Goal: Information Seeking & Learning: Learn about a topic

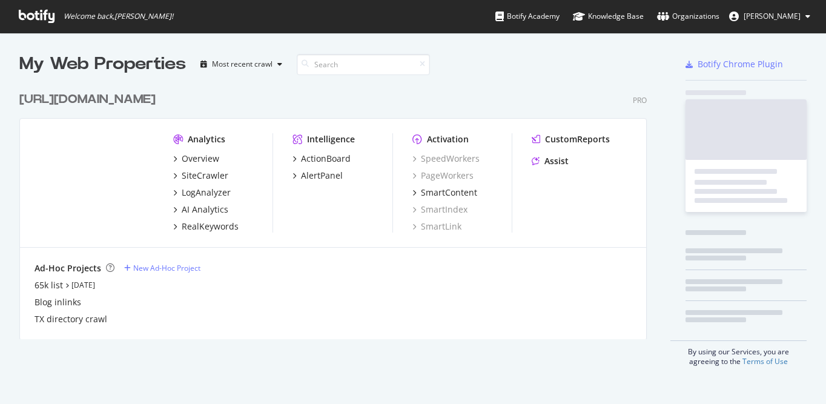
scroll to position [404, 826]
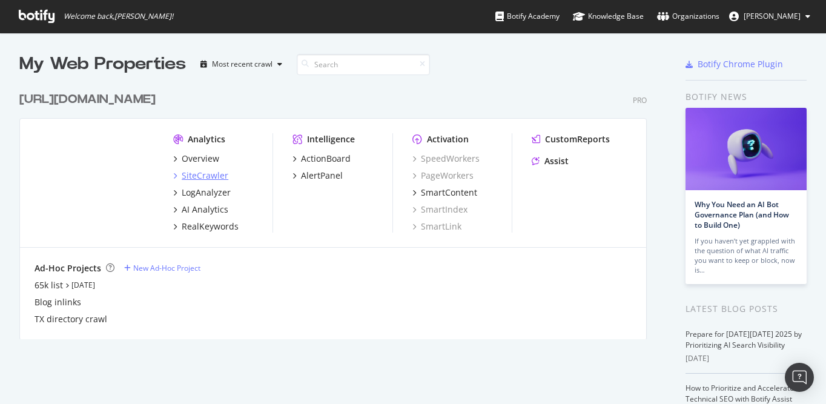
click at [211, 176] on div "SiteCrawler" at bounding box center [205, 176] width 47 height 12
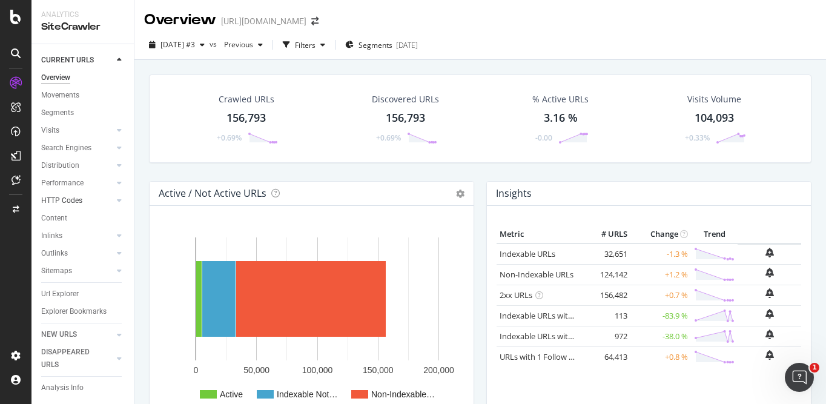
scroll to position [2, 0]
click at [72, 296] on div "Url Explorer" at bounding box center [60, 291] width 38 height 13
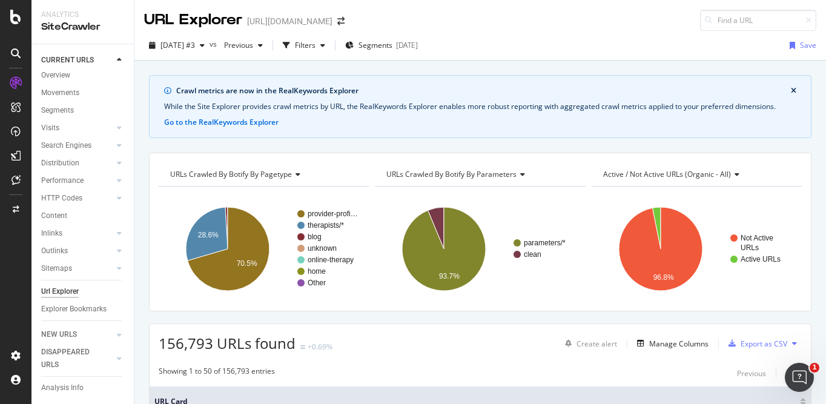
scroll to position [21, 0]
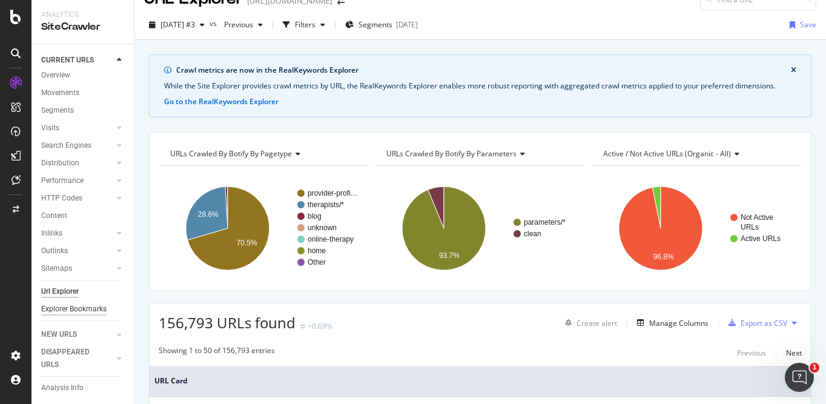
click at [81, 304] on div "Explorer Bookmarks" at bounding box center [73, 309] width 65 height 13
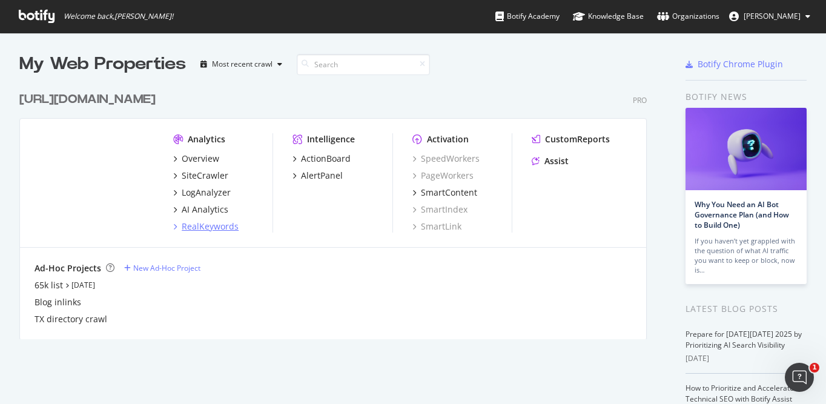
click at [211, 229] on div "RealKeywords" at bounding box center [210, 226] width 57 height 12
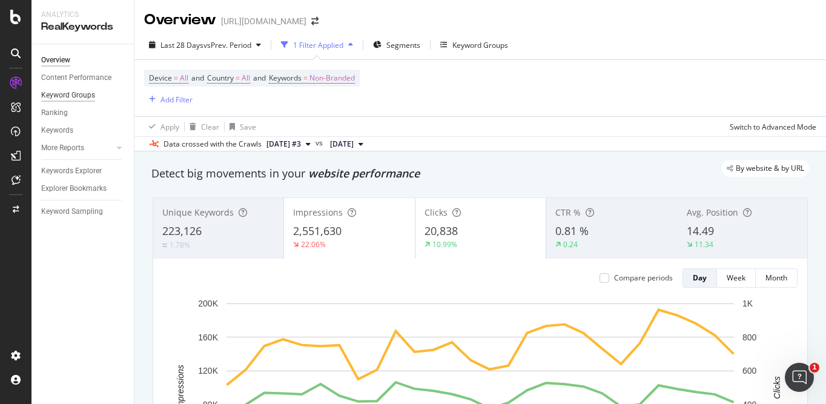
click at [73, 96] on div "Keyword Groups" at bounding box center [68, 95] width 54 height 13
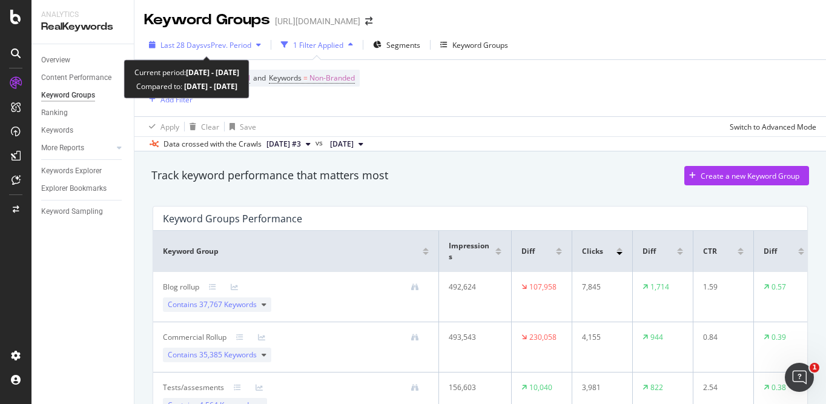
click at [240, 47] on span "vs Prev. Period" at bounding box center [227, 45] width 48 height 10
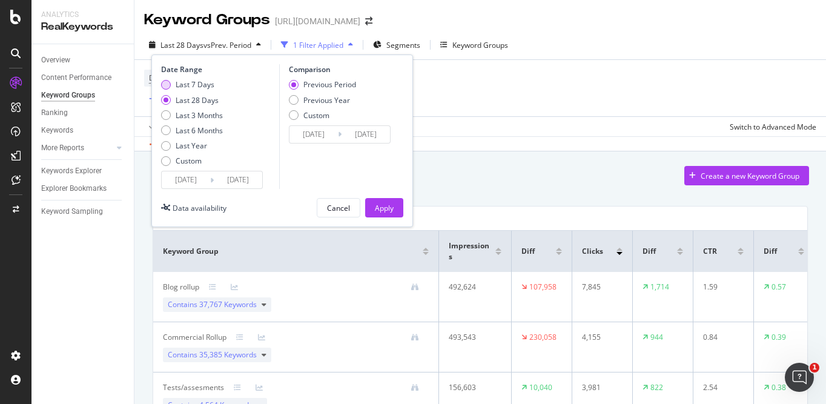
click at [206, 84] on div "Last 7 Days" at bounding box center [195, 84] width 39 height 10
type input "[DATE]"
click at [379, 202] on div "Apply" at bounding box center [384, 208] width 19 height 18
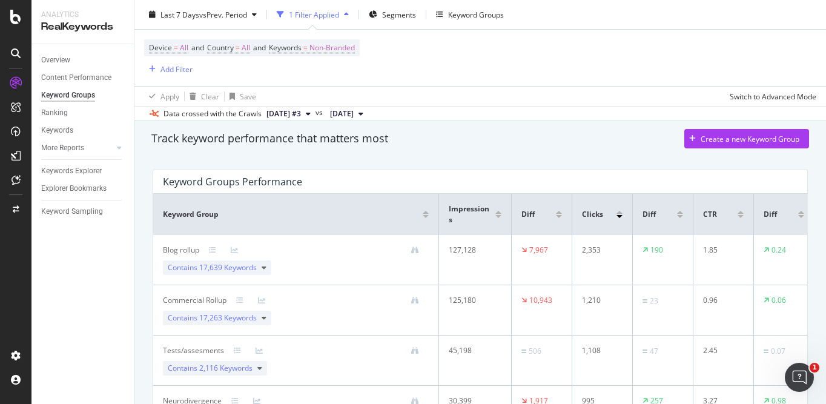
scroll to position [40, 0]
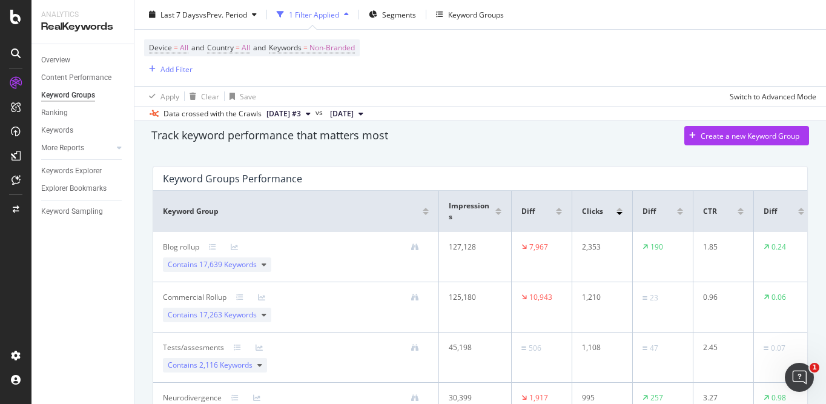
click at [595, 245] on div "2,353" at bounding box center [600, 247] width 36 height 11
copy div "2,353"
click at [589, 294] on div "1,210" at bounding box center [600, 297] width 36 height 11
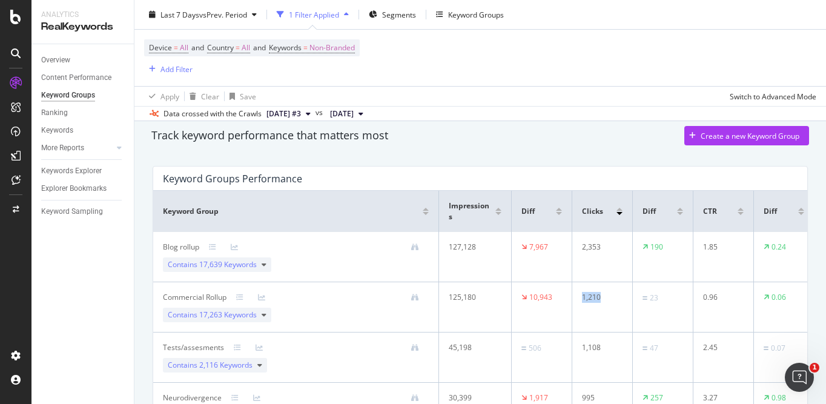
copy div "1,210"
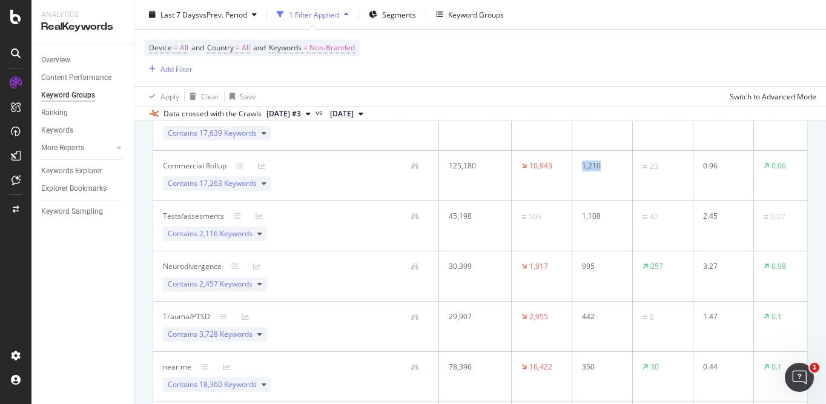
scroll to position [235, 0]
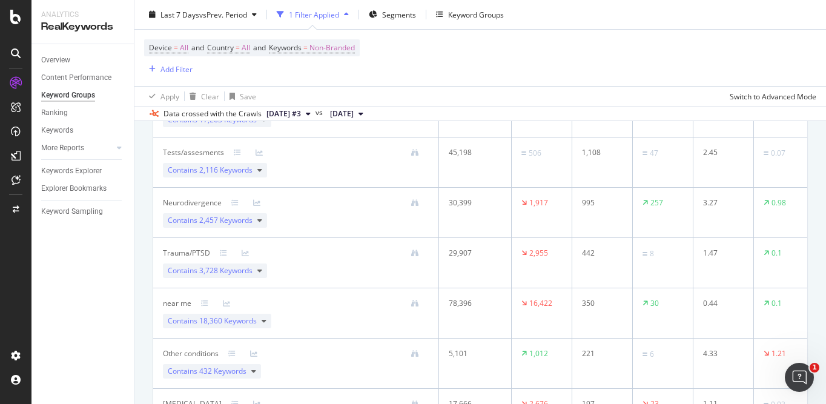
click at [591, 301] on div "350" at bounding box center [600, 303] width 36 height 11
copy div "350"
click at [14, 26] on div at bounding box center [15, 202] width 31 height 404
click at [12, 17] on icon at bounding box center [15, 17] width 11 height 15
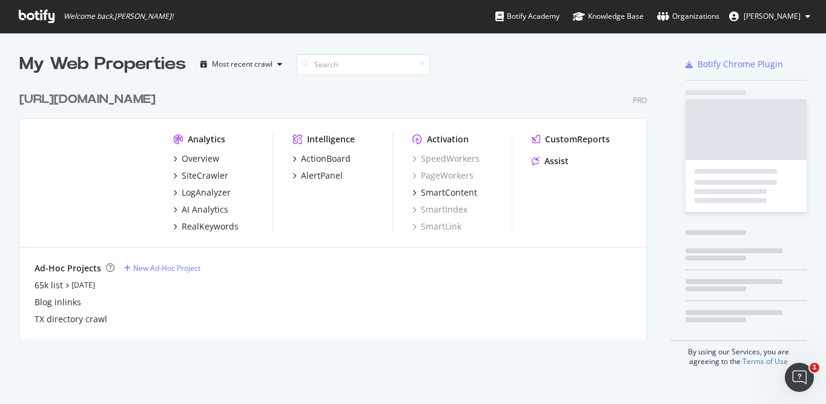
scroll to position [404, 826]
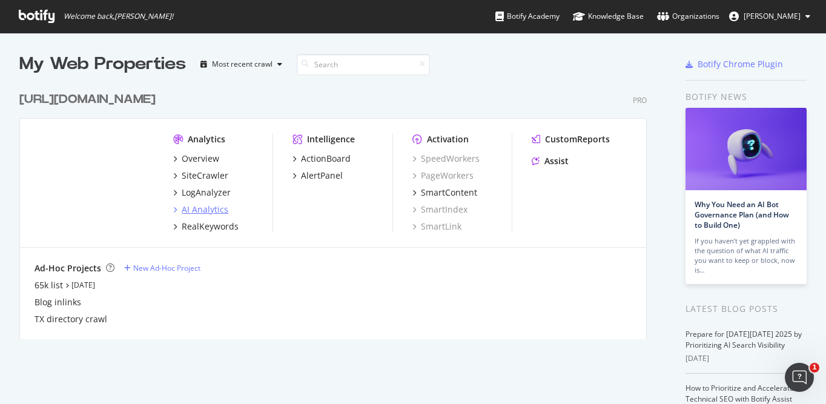
click at [199, 209] on div "AI Analytics" at bounding box center [205, 209] width 47 height 12
